Goal: Task Accomplishment & Management: Use online tool/utility

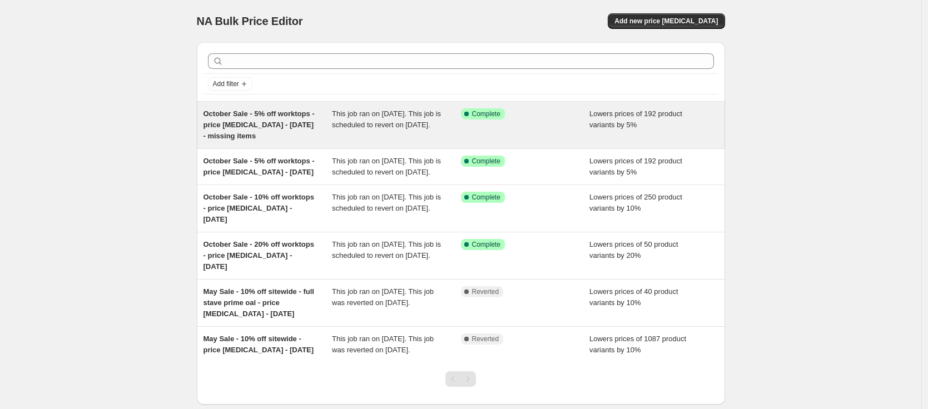
click at [267, 126] on span "October Sale - 5% off worktops - price [MEDICAL_DATA] - [DATE] - missing items" at bounding box center [258, 124] width 111 height 31
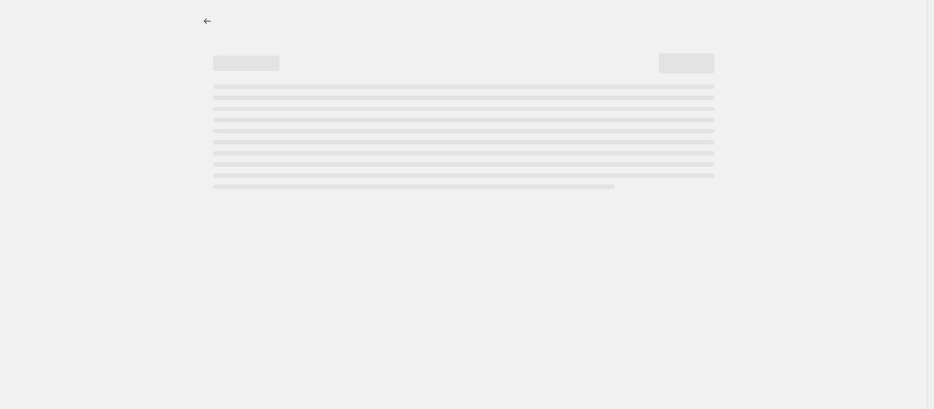
select select "percentage"
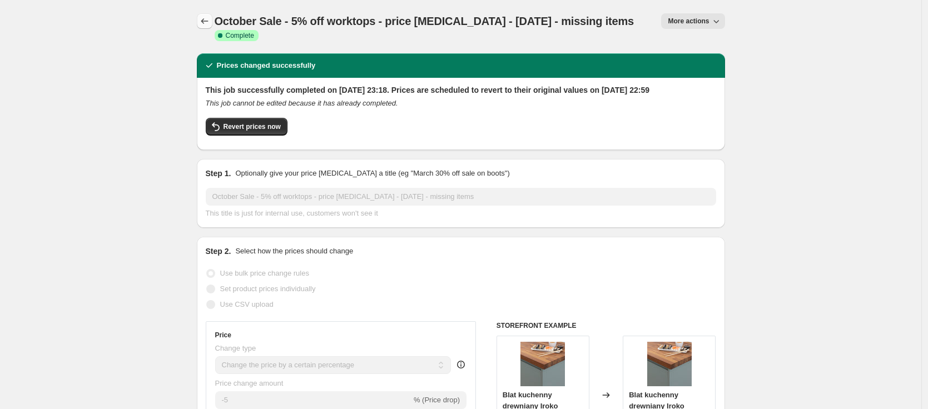
click at [203, 21] on icon "Price change jobs" at bounding box center [204, 21] width 11 height 11
